Goal: Download file/media

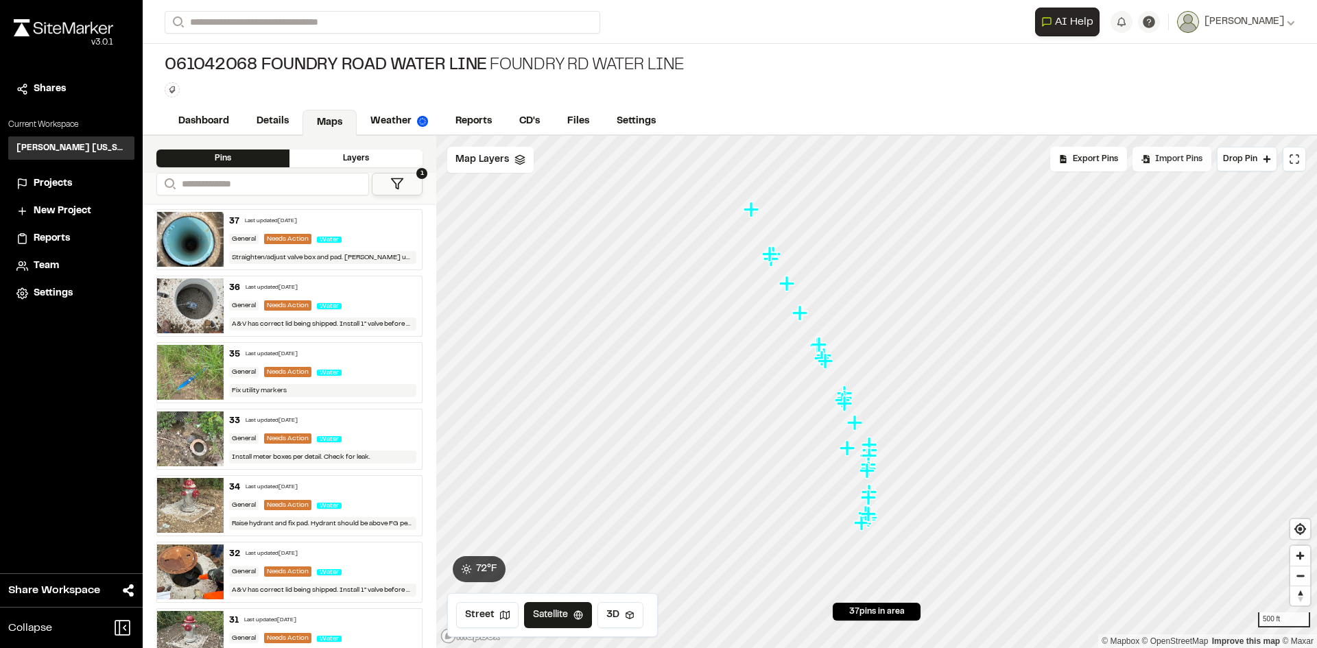
click at [1155, 168] on div "Import Pins" at bounding box center [1171, 159] width 79 height 25
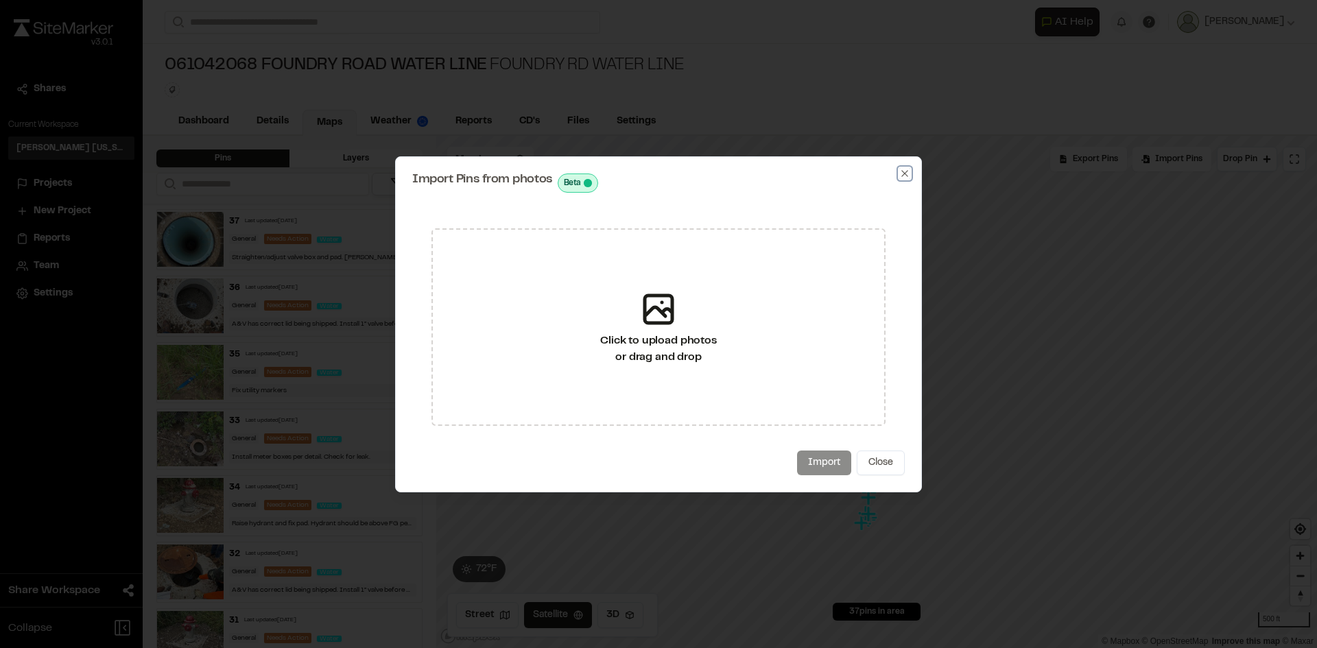
click at [903, 172] on icon "button" at bounding box center [904, 173] width 6 height 6
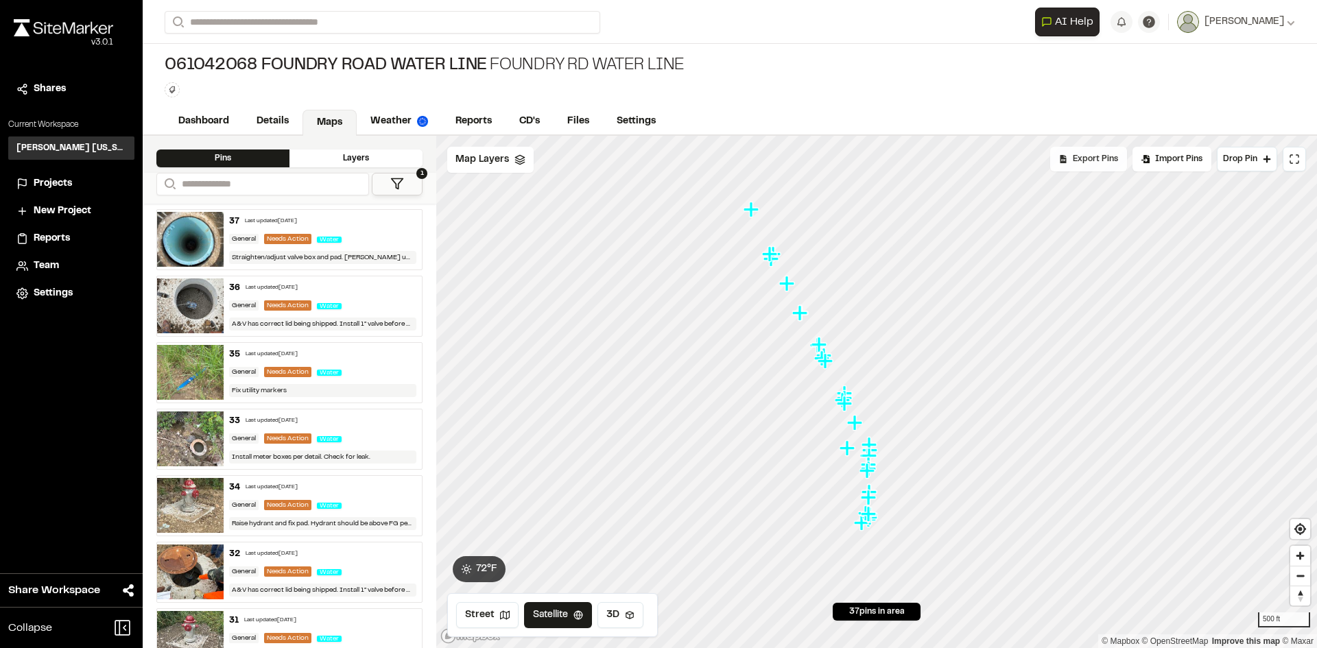
click at [1098, 163] on span "Export Pins" at bounding box center [1095, 159] width 45 height 12
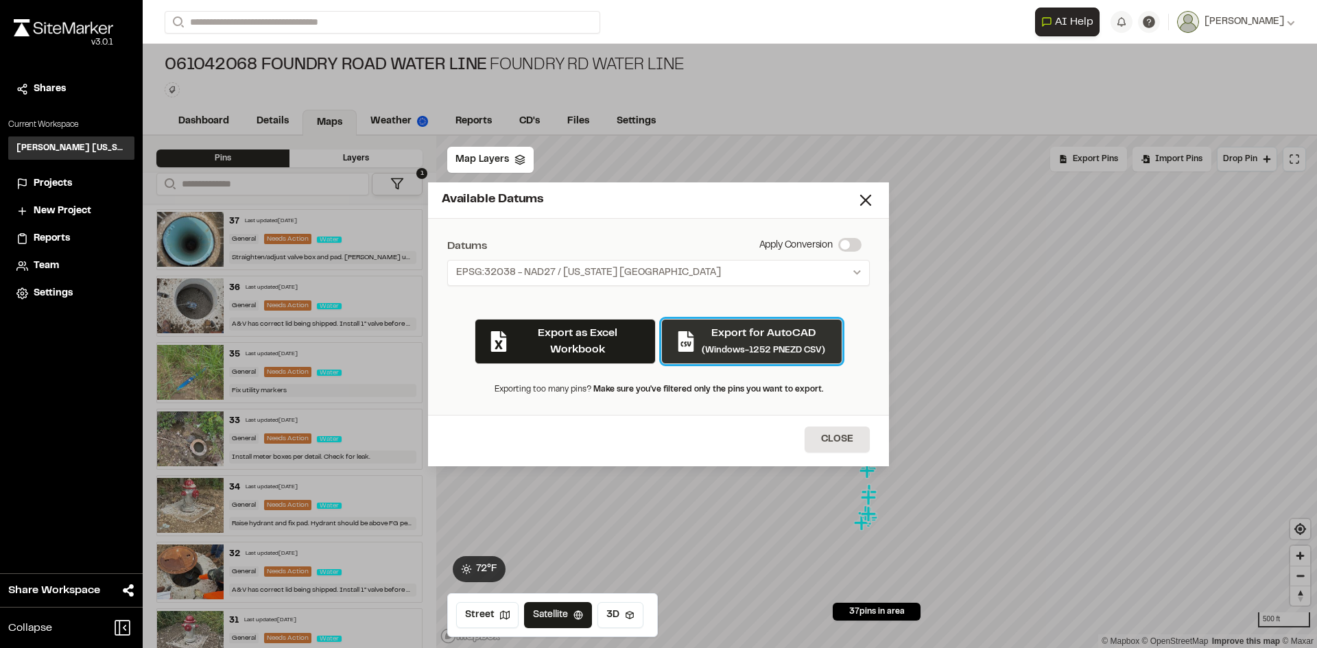
click at [711, 344] on div "Export for AutoCAD (Windows-1252 PNEZD CSV)" at bounding box center [763, 341] width 123 height 33
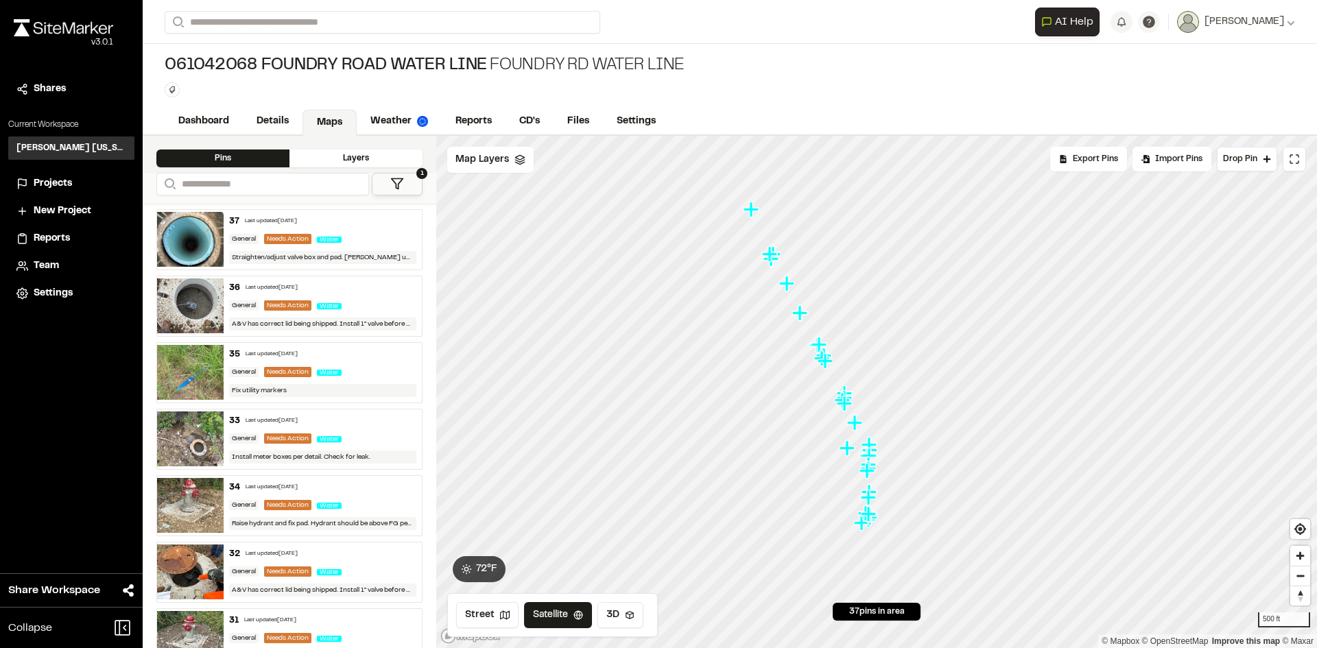
drag, startPoint x: 1091, startPoint y: 163, endPoint x: 1075, endPoint y: 208, distance: 47.9
click at [1091, 163] on span "Export Pins" at bounding box center [1095, 159] width 45 height 12
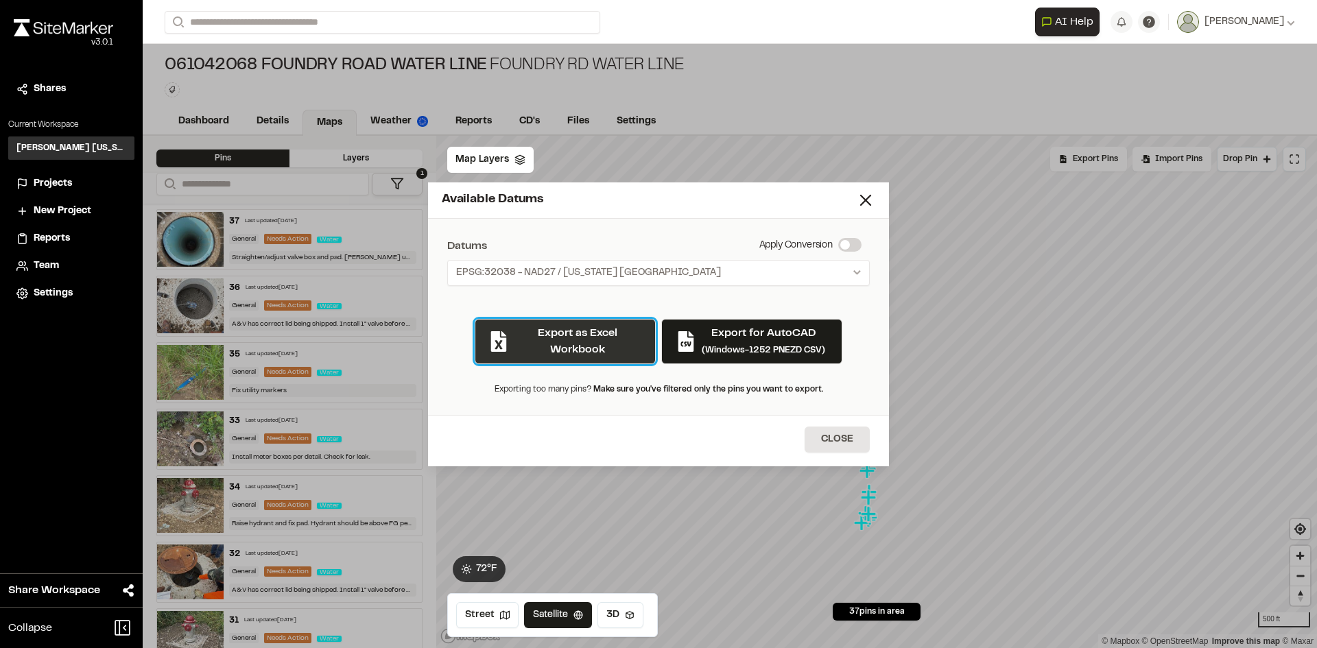
click at [596, 347] on button "Export as Excel Workbook" at bounding box center [565, 341] width 181 height 45
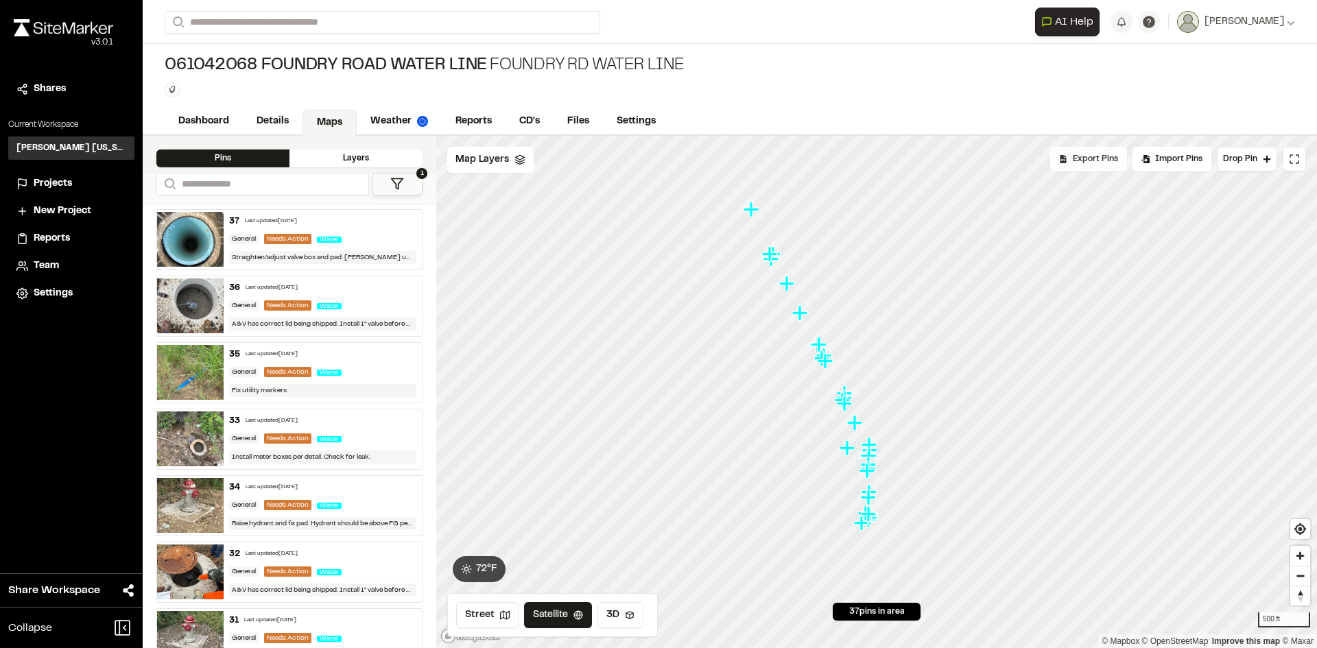
click at [1104, 171] on div "Export Pins" at bounding box center [1088, 159] width 77 height 25
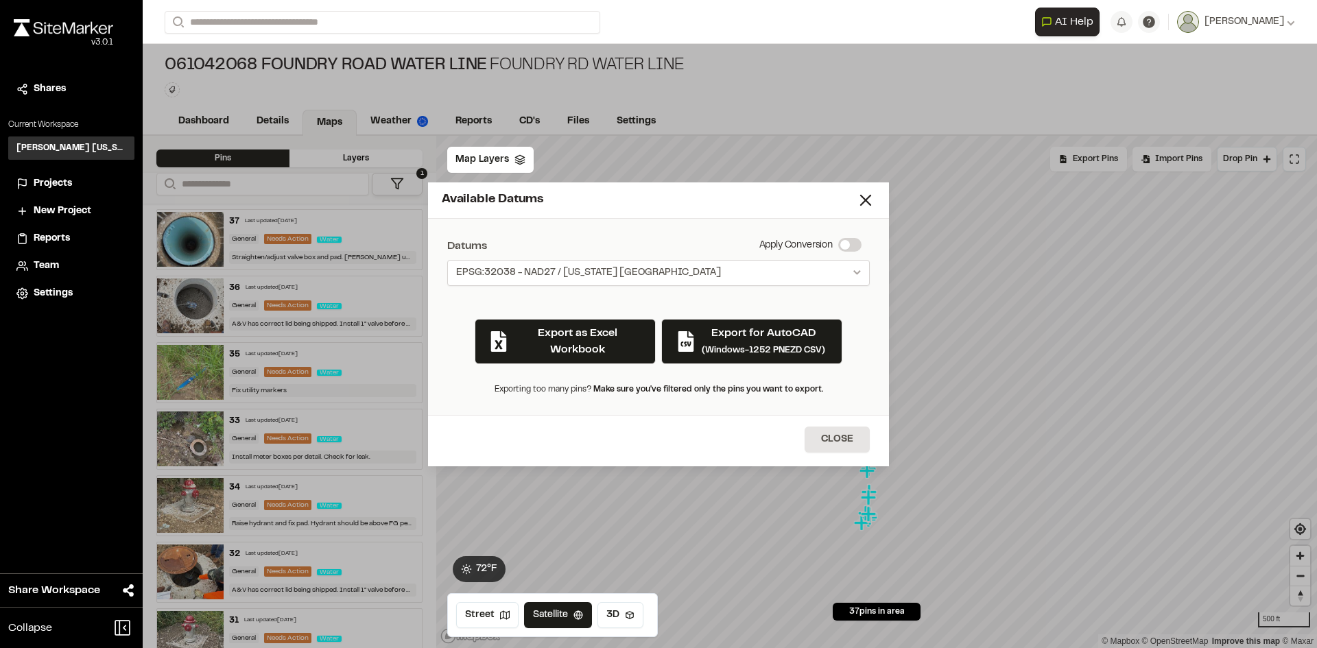
click at [822, 275] on button "EPSG:32038 - NAD27 / [US_STATE] [GEOGRAPHIC_DATA]" at bounding box center [658, 273] width 423 height 26
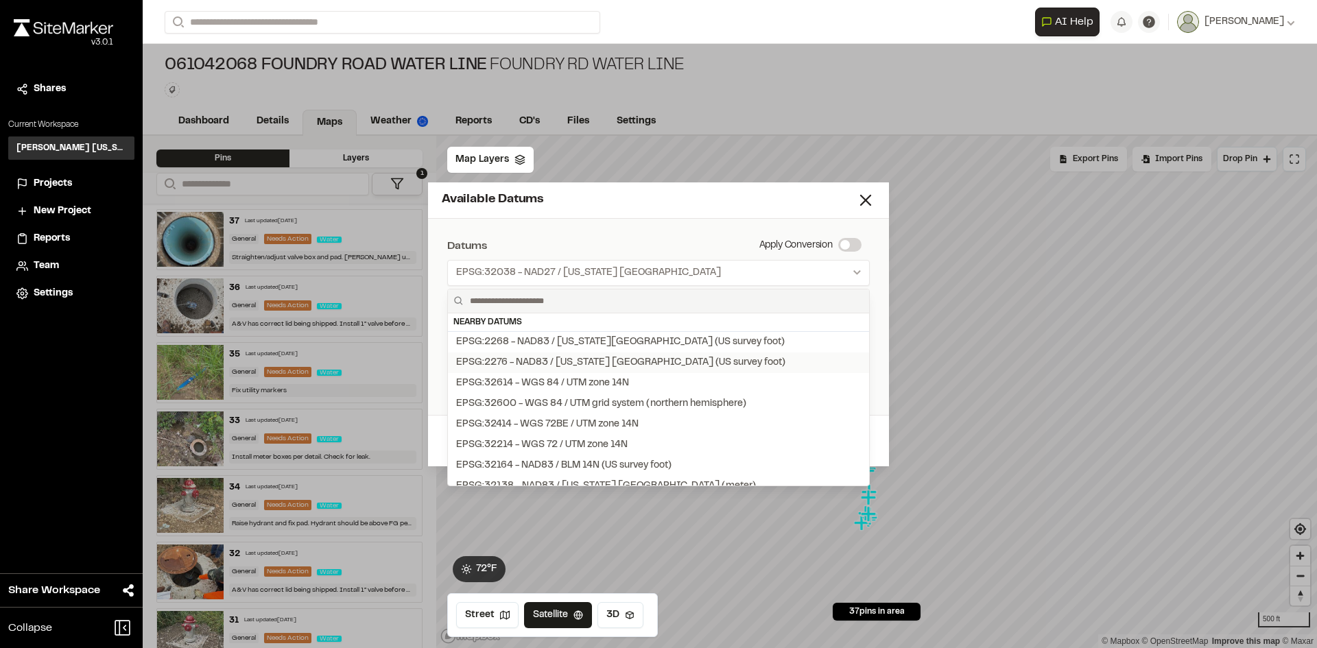
click at [719, 353] on button "EPSG:2276 - NAD83 / [US_STATE] [GEOGRAPHIC_DATA] (US survey foot)" at bounding box center [658, 363] width 421 height 21
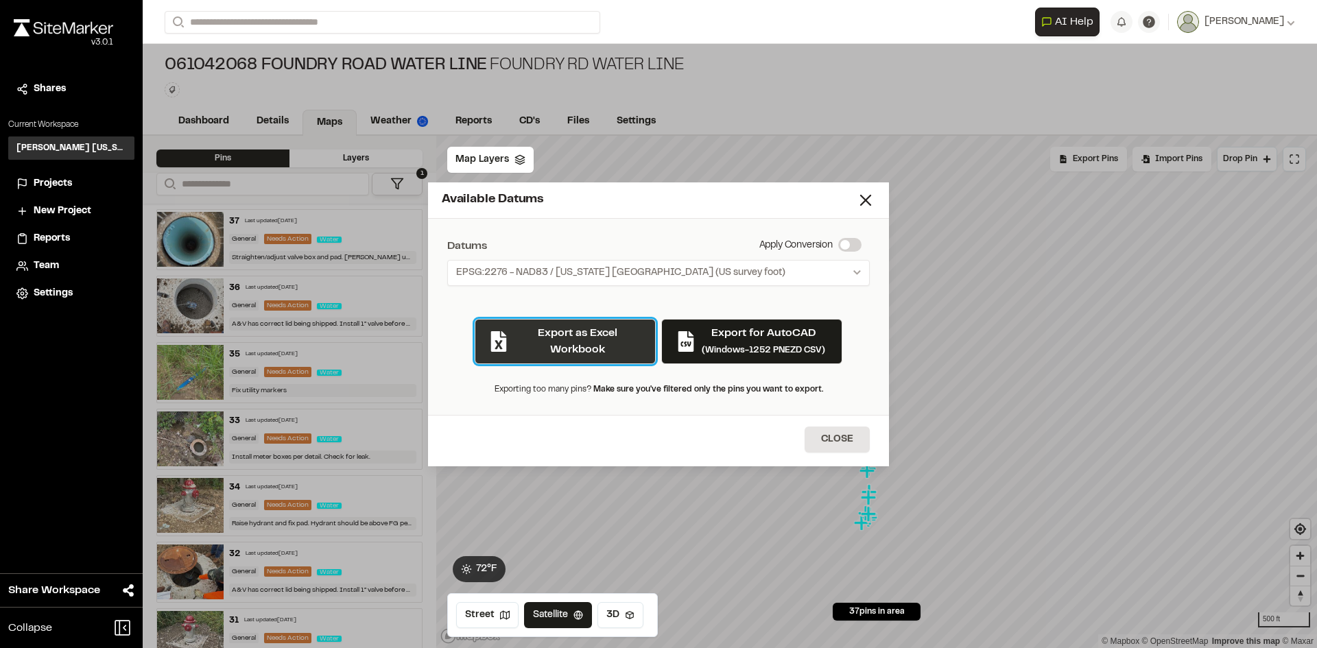
click at [629, 349] on button "Export as Excel Workbook" at bounding box center [565, 341] width 181 height 45
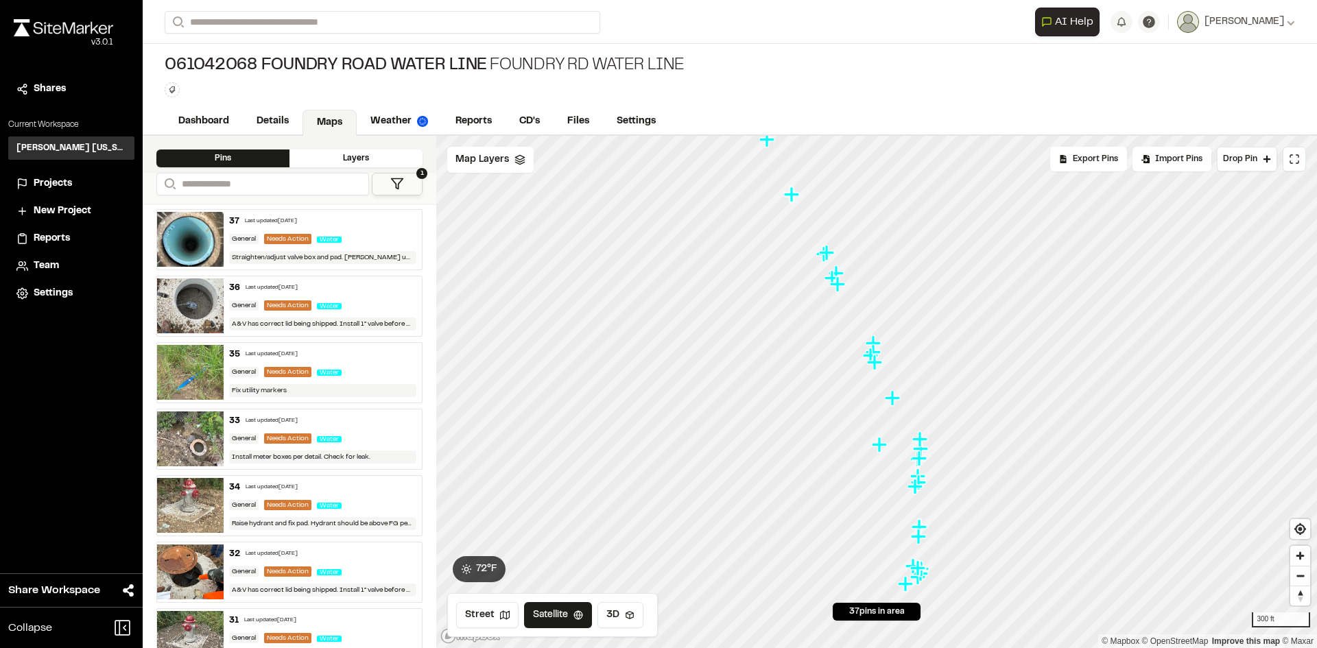
click at [882, 450] on icon "Map marker" at bounding box center [881, 445] width 18 height 18
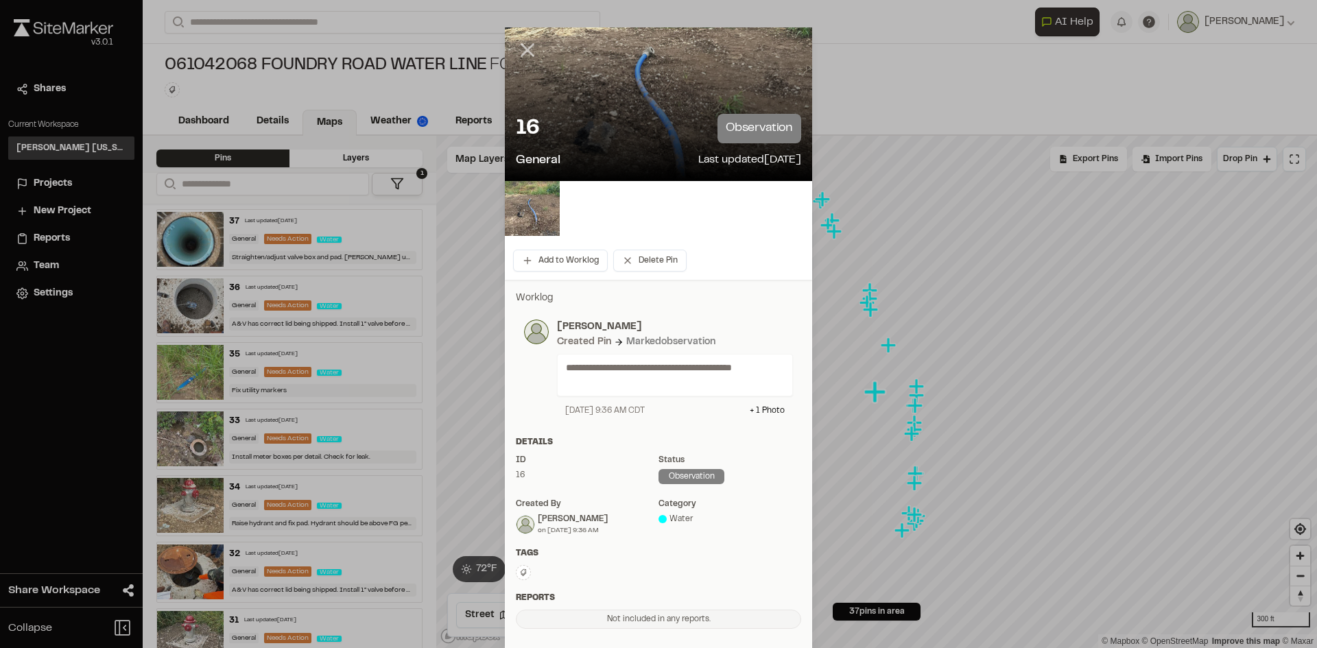
click at [516, 42] on icon at bounding box center [527, 49] width 23 height 23
